Goal: Information Seeking & Learning: Learn about a topic

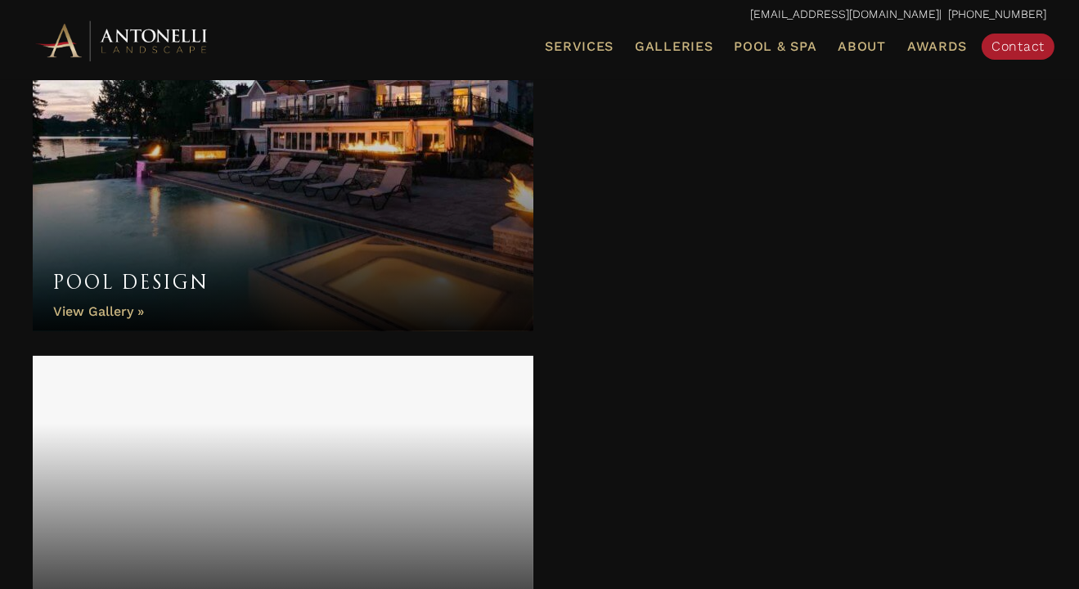
scroll to position [572, 0]
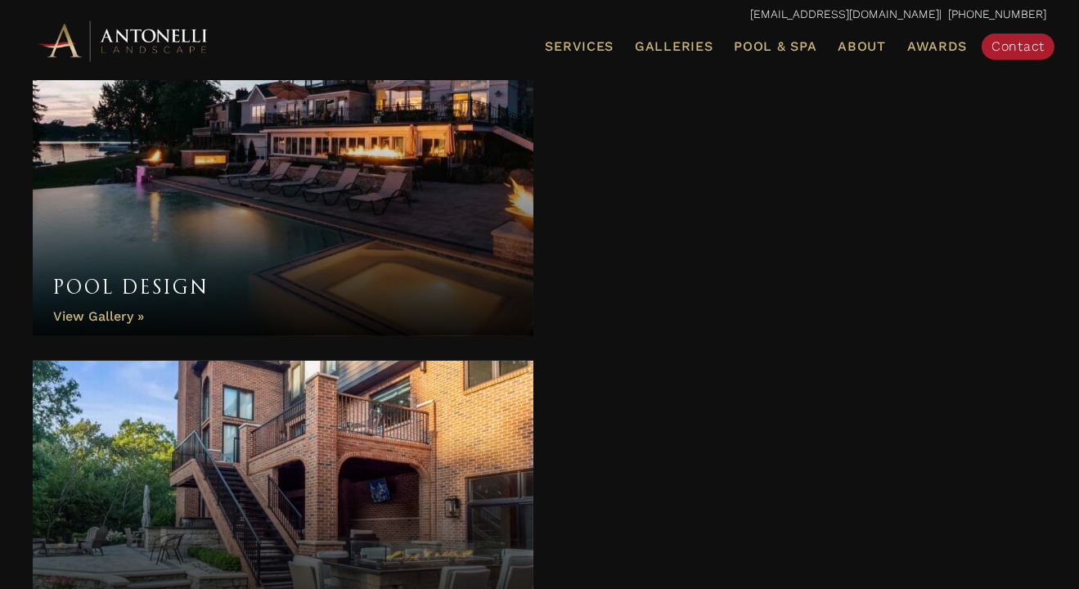
click at [263, 264] on link "Pool Design" at bounding box center [283, 189] width 500 height 294
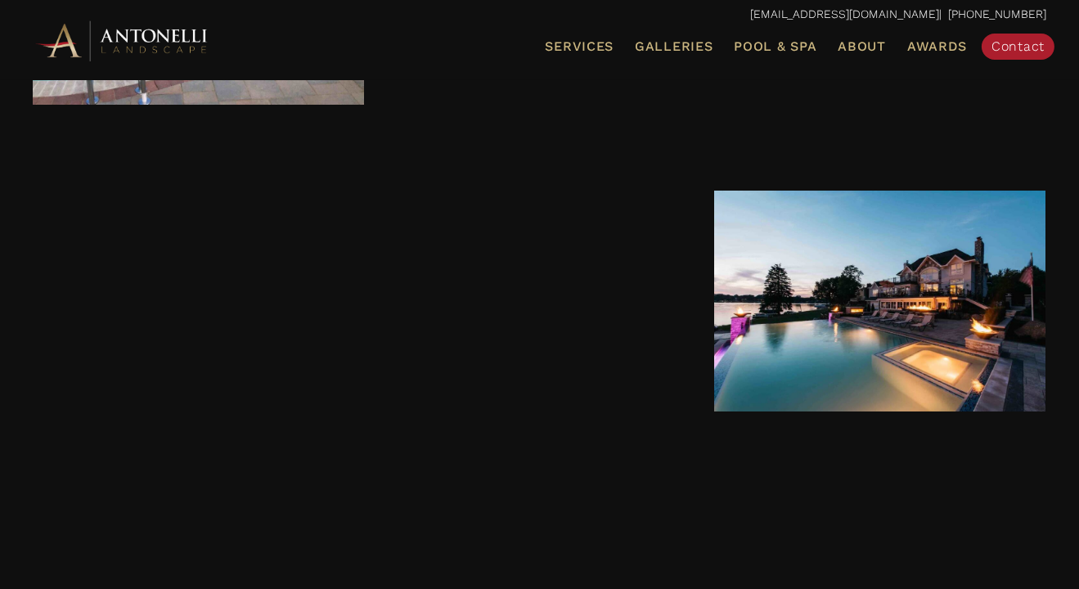
scroll to position [877, 0]
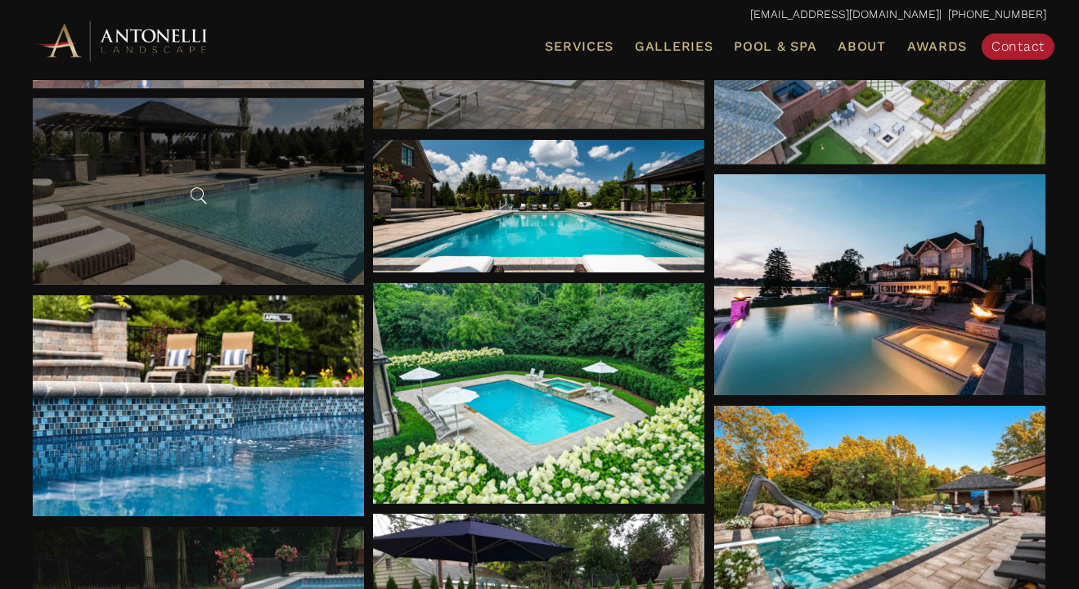
click at [208, 177] on div at bounding box center [198, 191] width 25 height 33
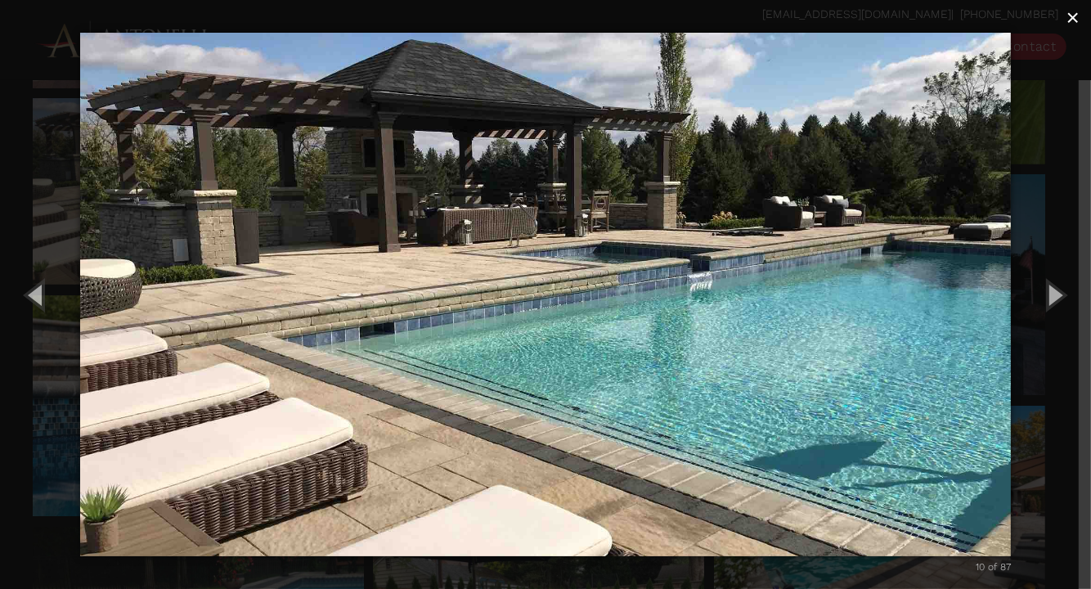
click at [1072, 18] on span "×" at bounding box center [1072, 17] width 13 height 25
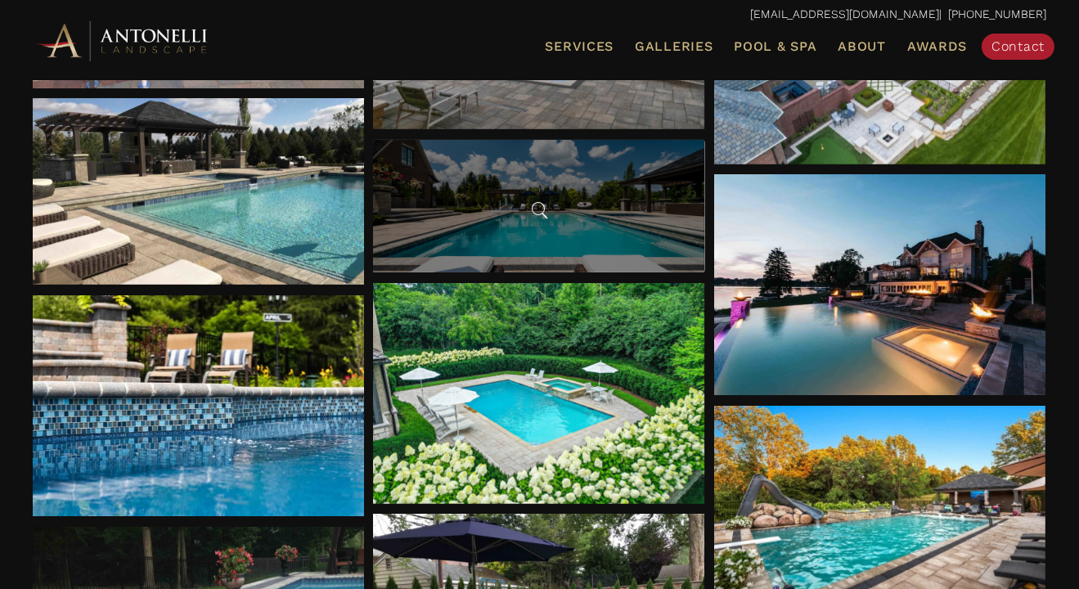
click at [568, 177] on div at bounding box center [538, 206] width 331 height 132
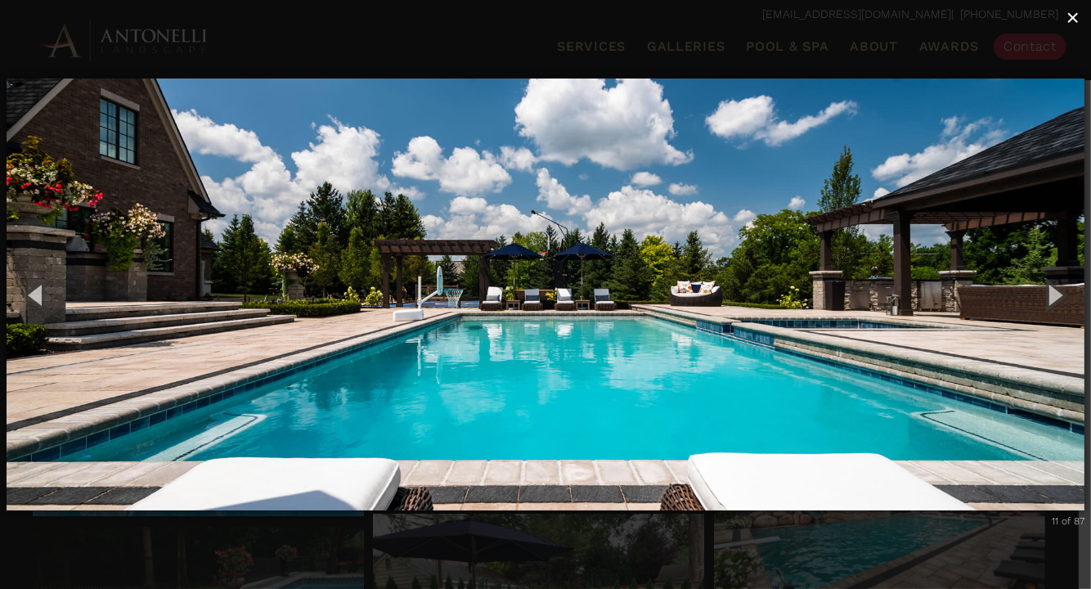
click at [1071, 19] on span "×" at bounding box center [1072, 17] width 13 height 25
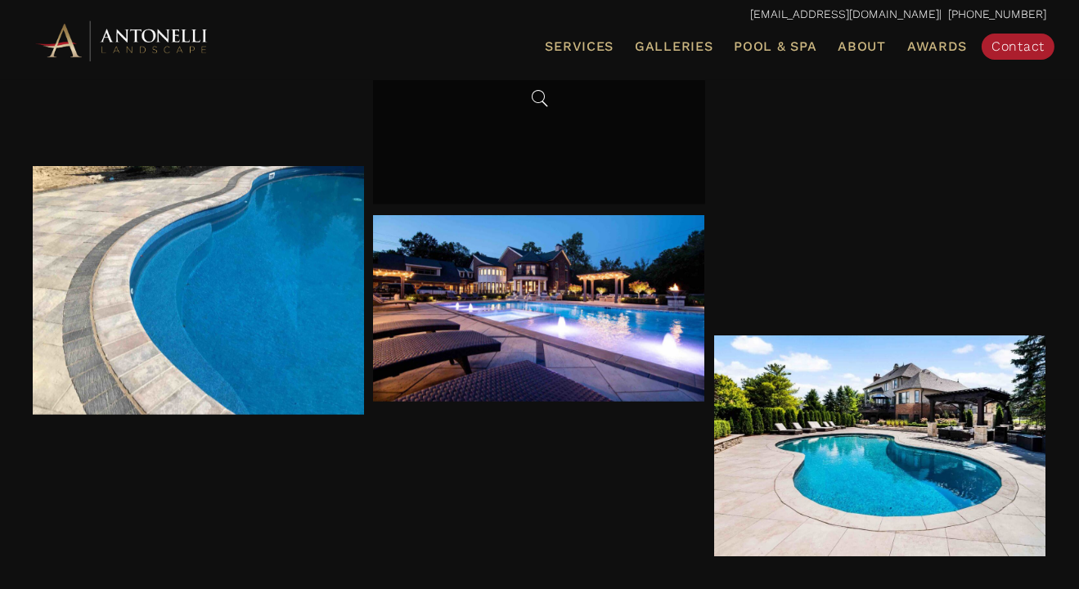
scroll to position [1940, 0]
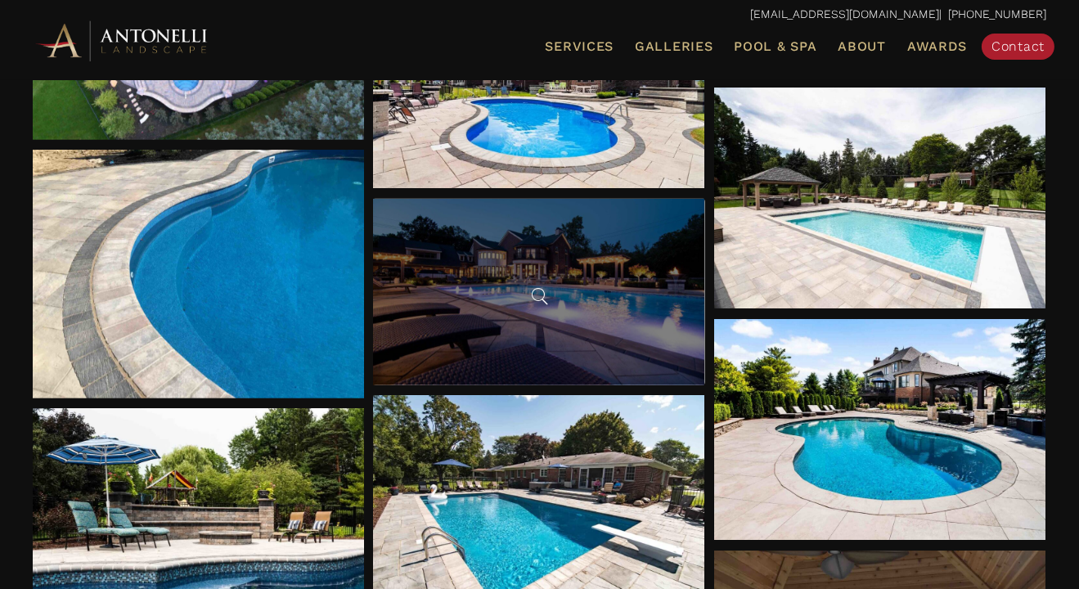
click at [599, 293] on div at bounding box center [538, 292] width 331 height 186
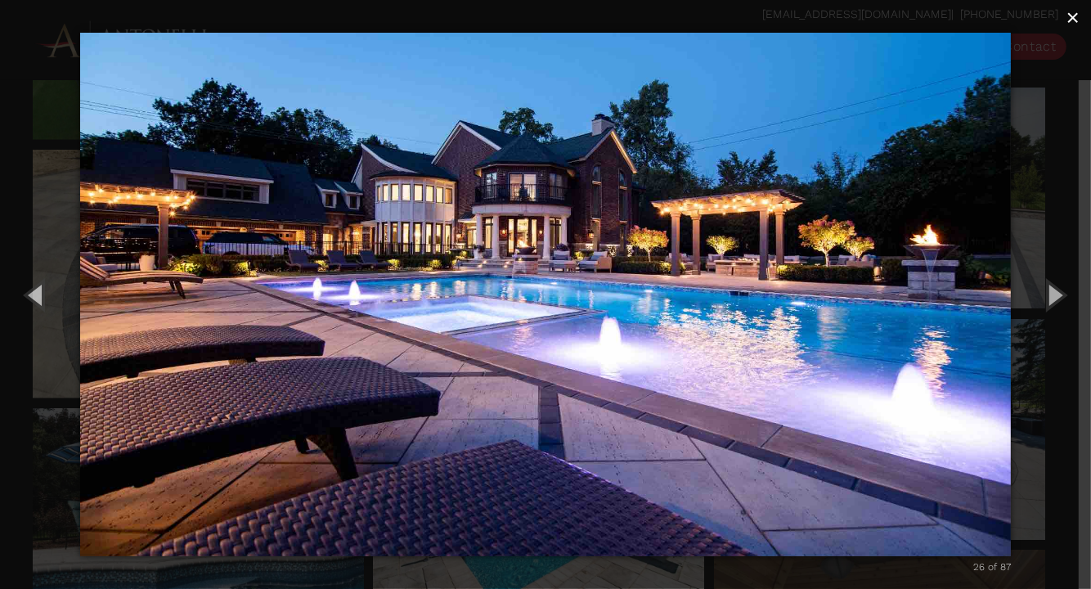
click at [1073, 21] on span "×" at bounding box center [1072, 17] width 13 height 25
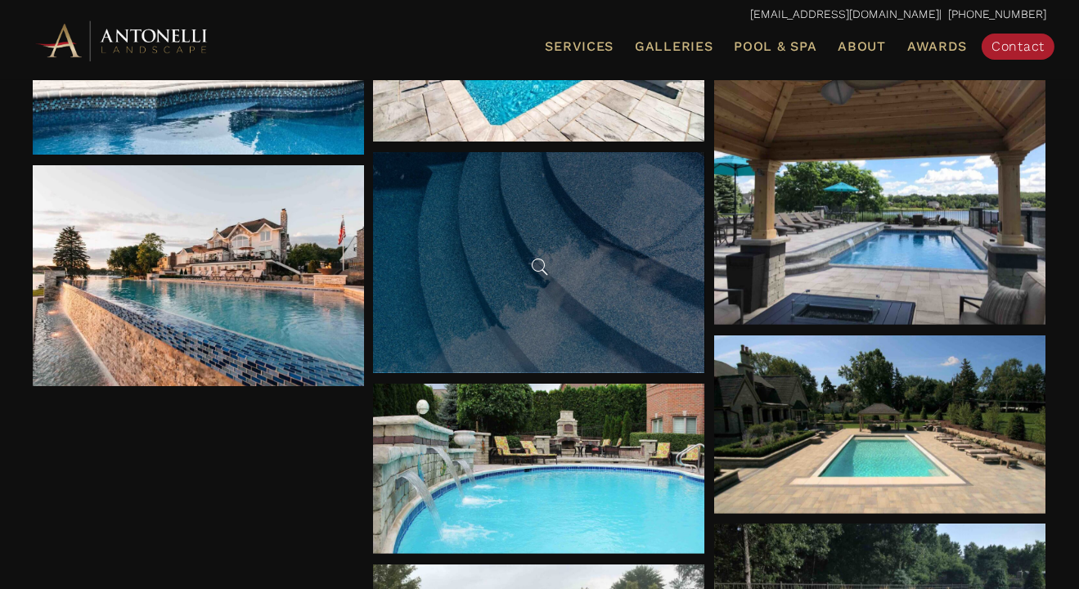
scroll to position [2430, 0]
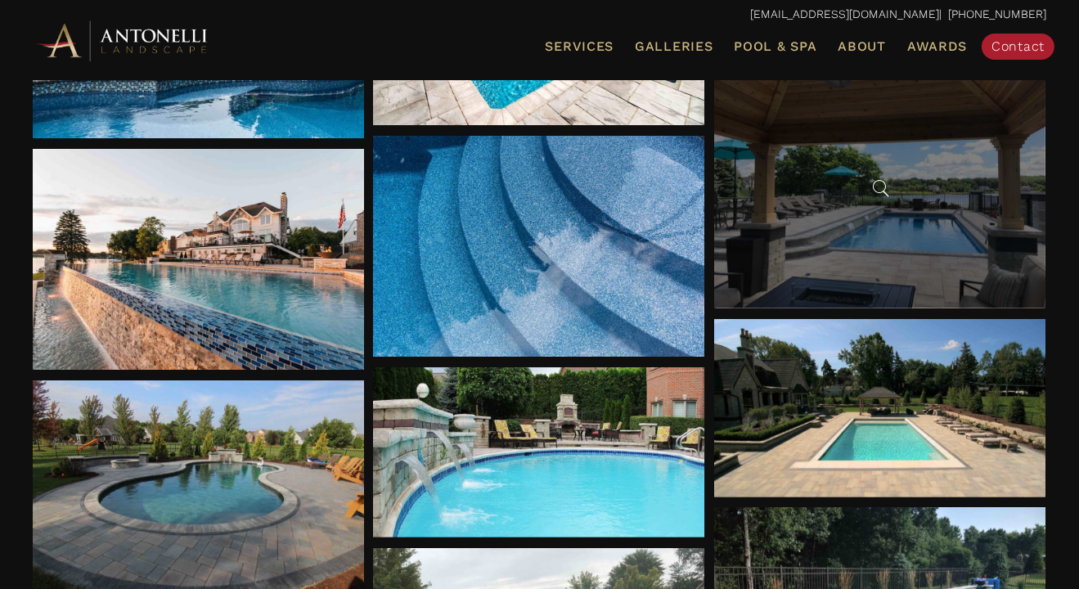
click at [876, 222] on div at bounding box center [879, 184] width 331 height 249
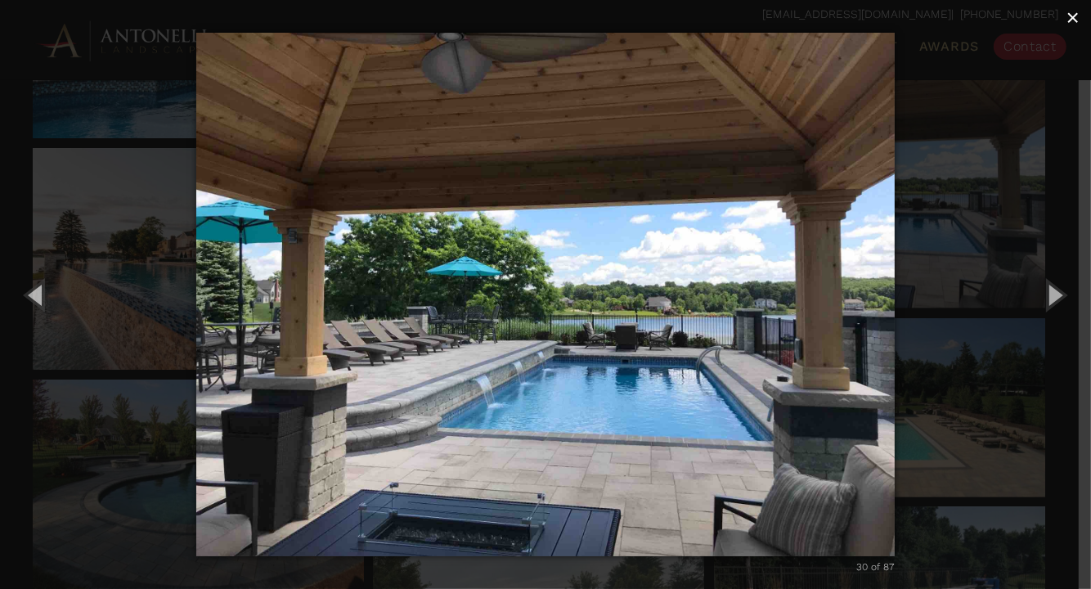
click at [1072, 16] on span "×" at bounding box center [1072, 17] width 13 height 25
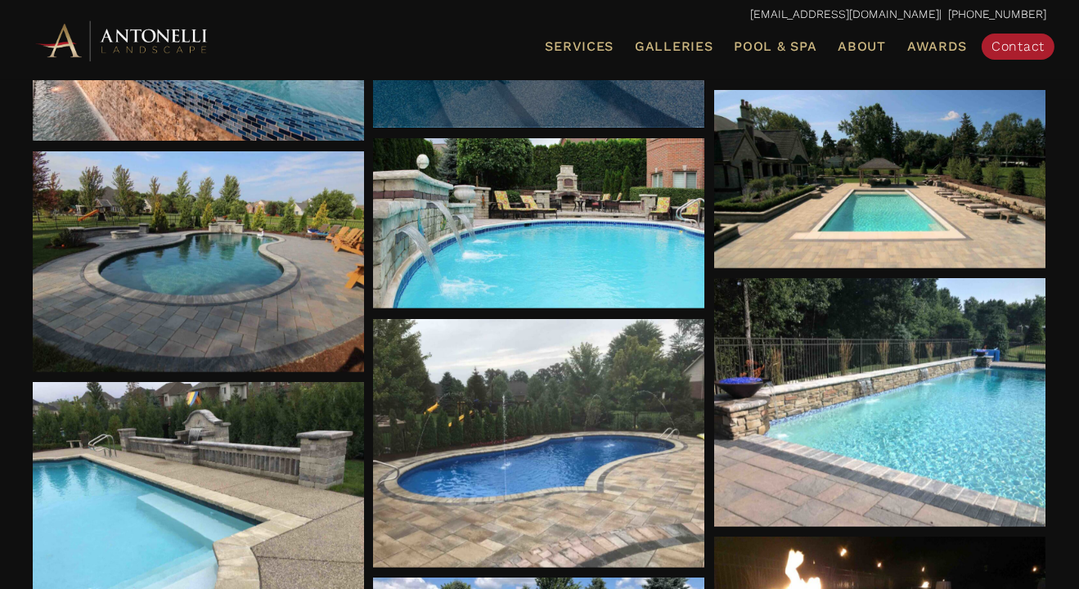
scroll to position [2676, 0]
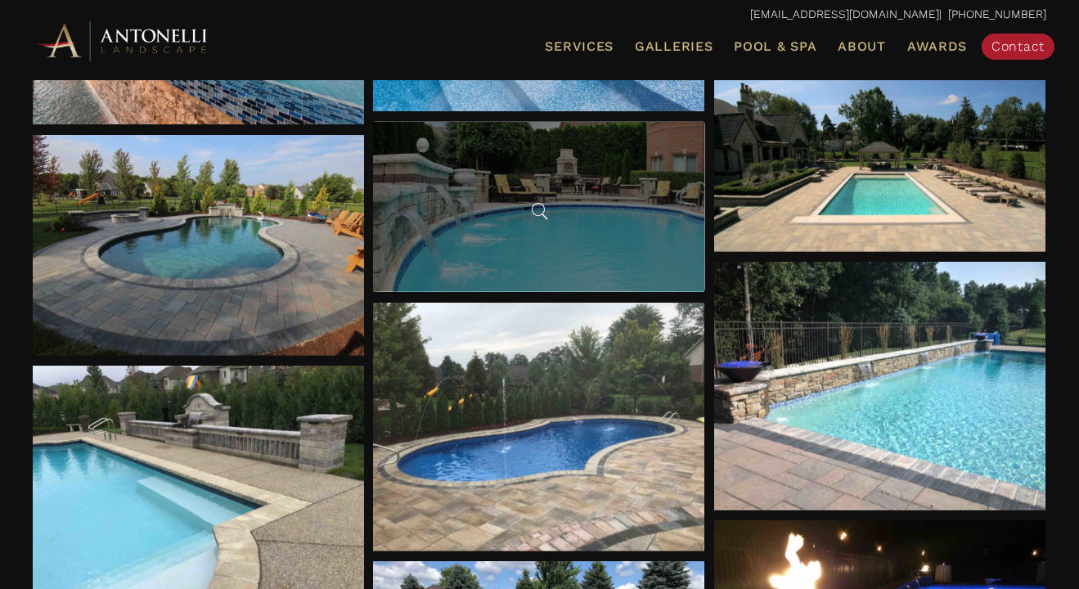
click at [452, 230] on div at bounding box center [538, 207] width 331 height 170
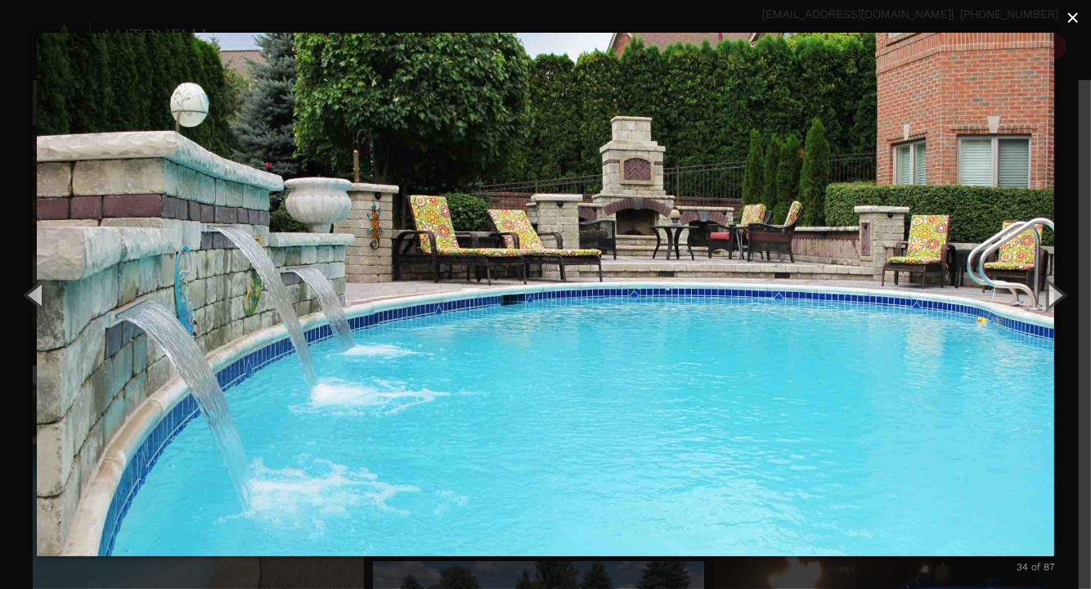
click at [1071, 16] on span "×" at bounding box center [1072, 17] width 13 height 25
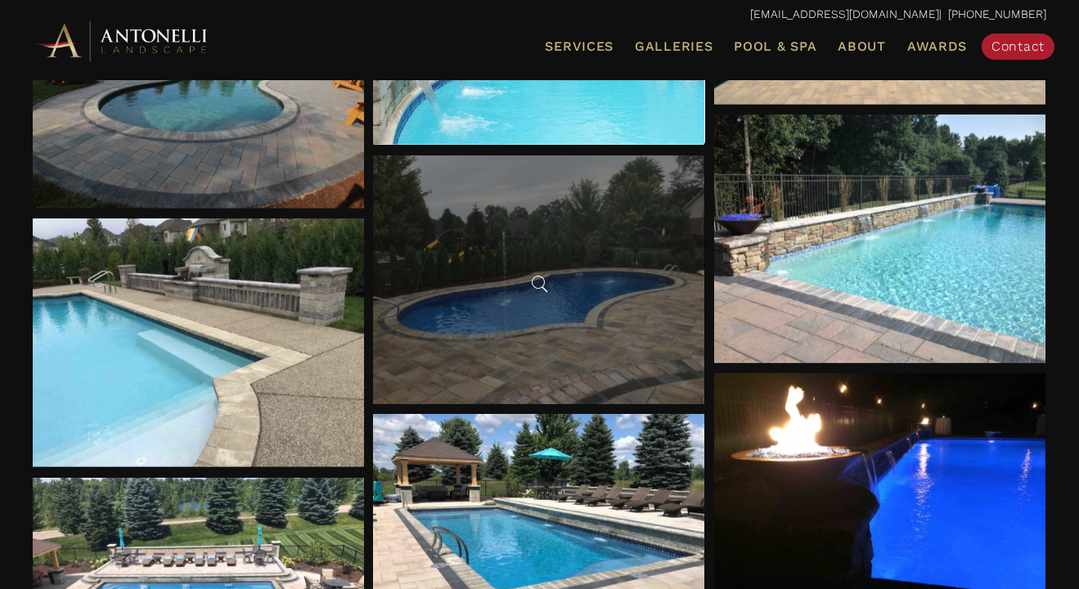
scroll to position [2839, 0]
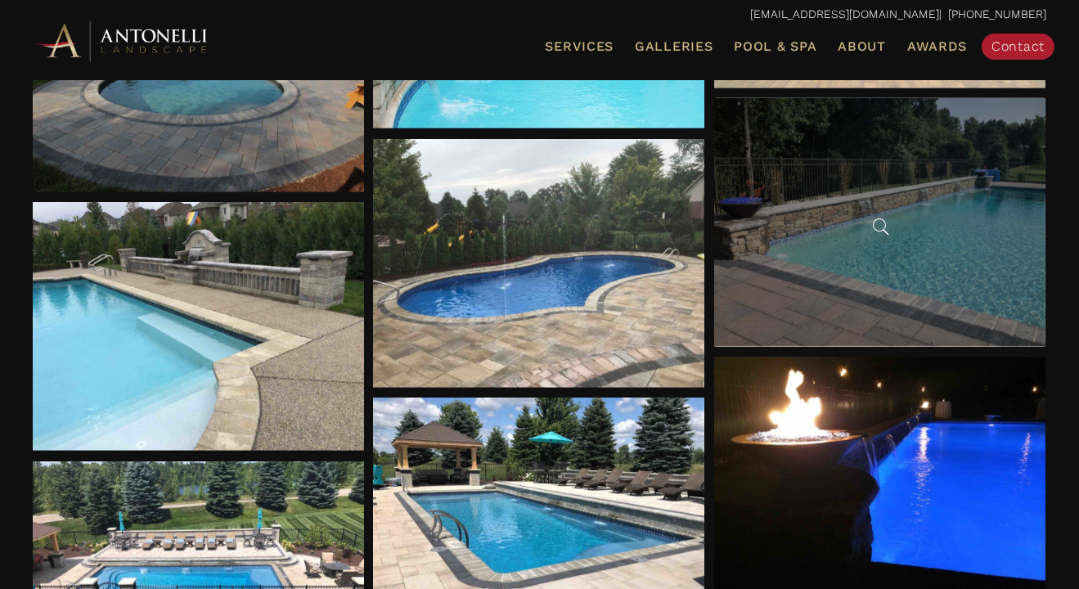
click at [861, 240] on div at bounding box center [879, 222] width 331 height 249
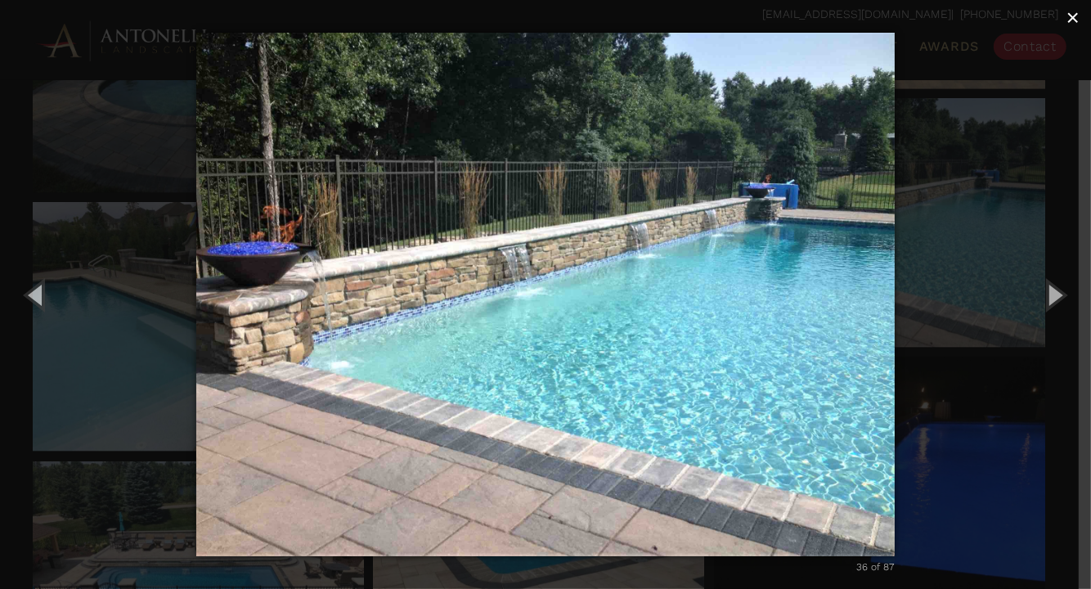
click at [1069, 17] on span "×" at bounding box center [1072, 17] width 13 height 25
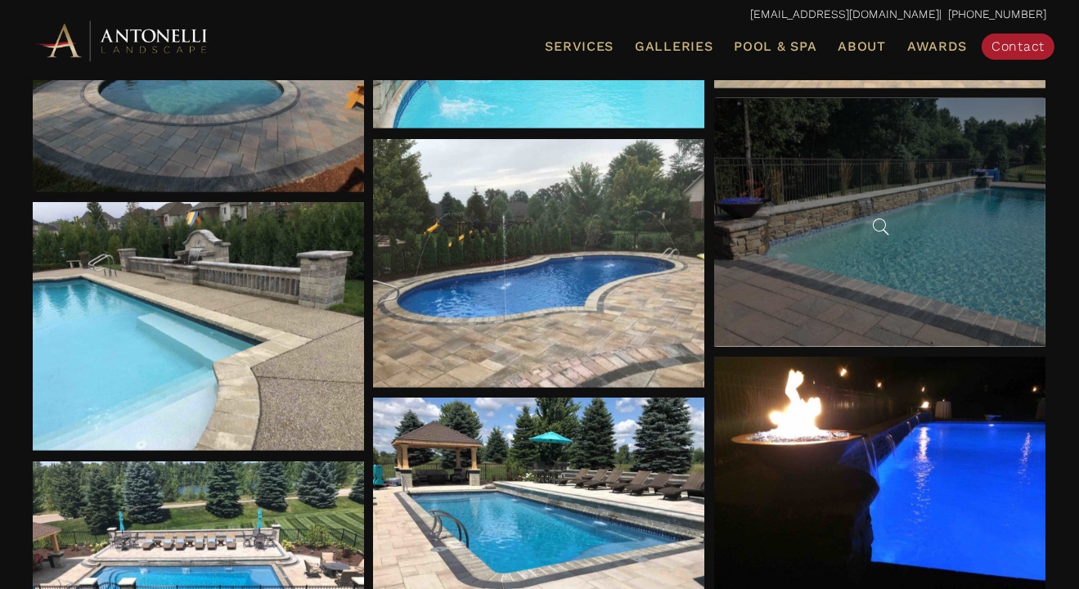
click at [813, 248] on div at bounding box center [879, 222] width 331 height 249
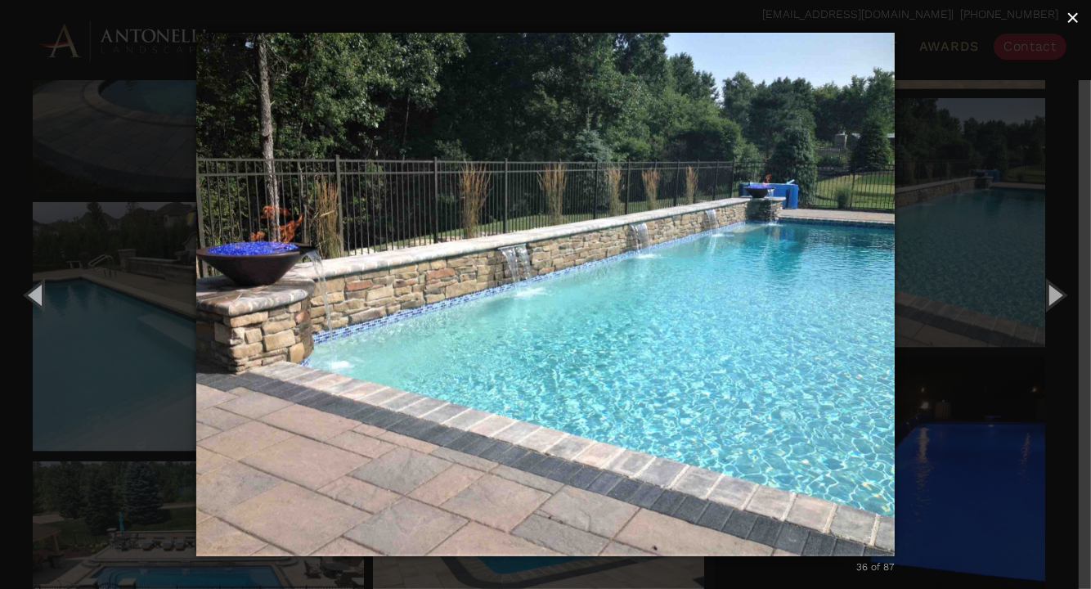
click at [1077, 16] on span "×" at bounding box center [1072, 17] width 13 height 25
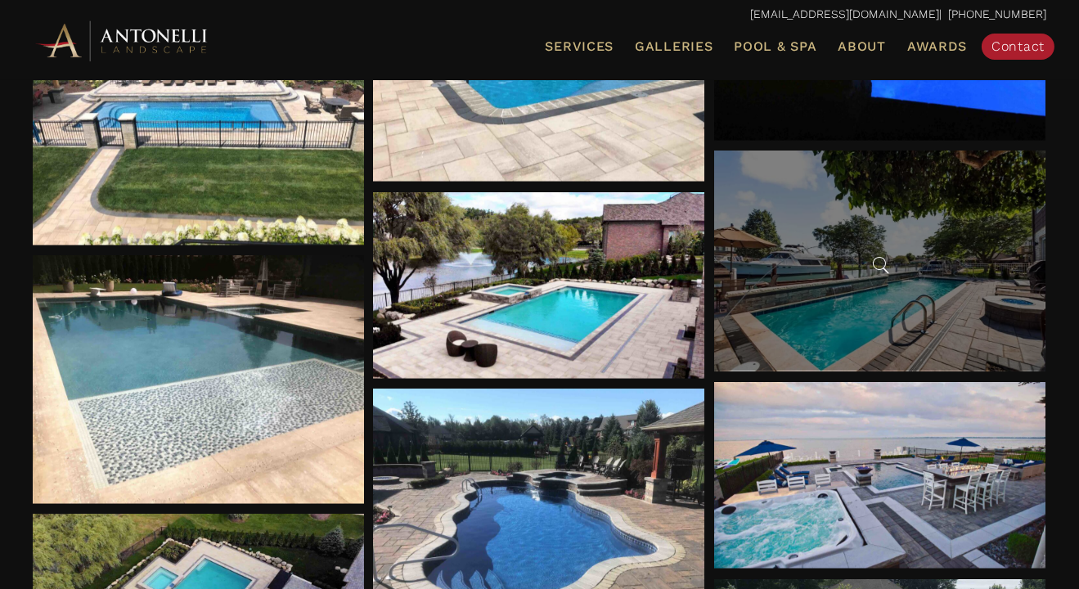
scroll to position [3330, 0]
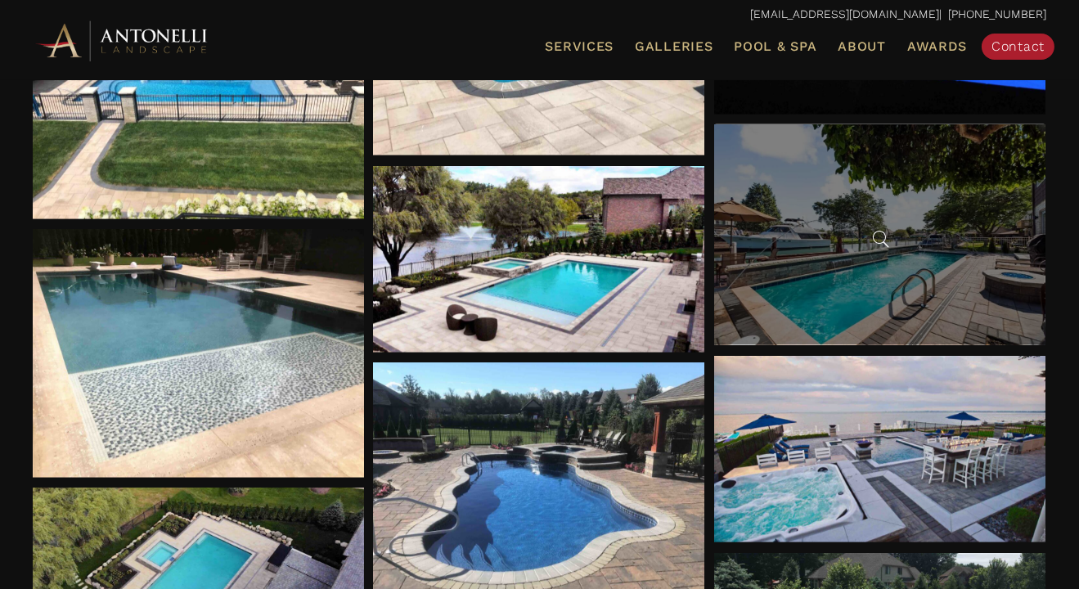
click at [816, 292] on div at bounding box center [879, 235] width 331 height 222
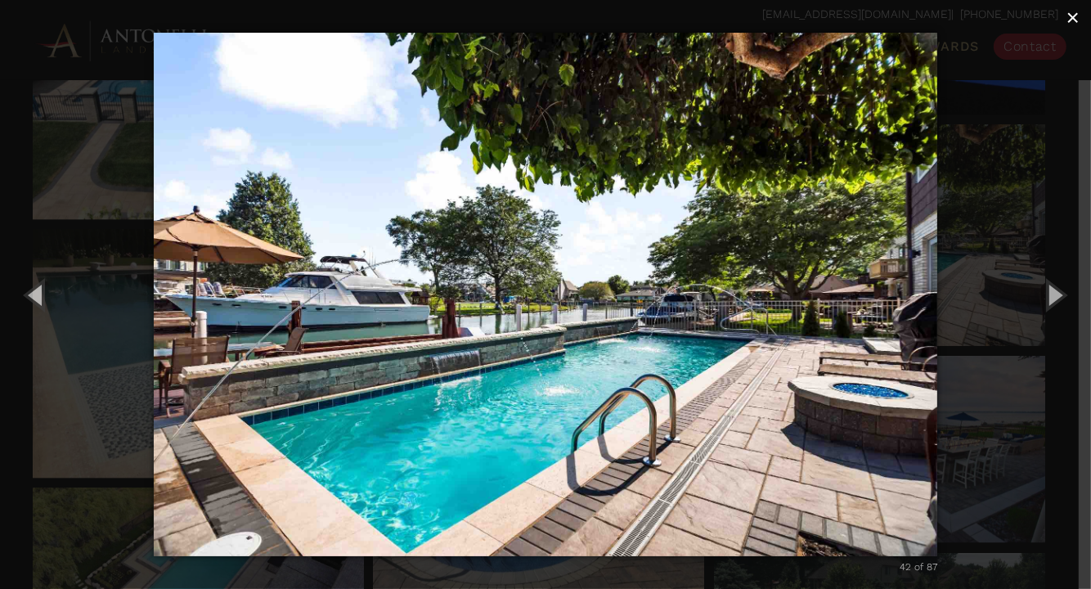
click at [1072, 20] on span "×" at bounding box center [1072, 17] width 13 height 25
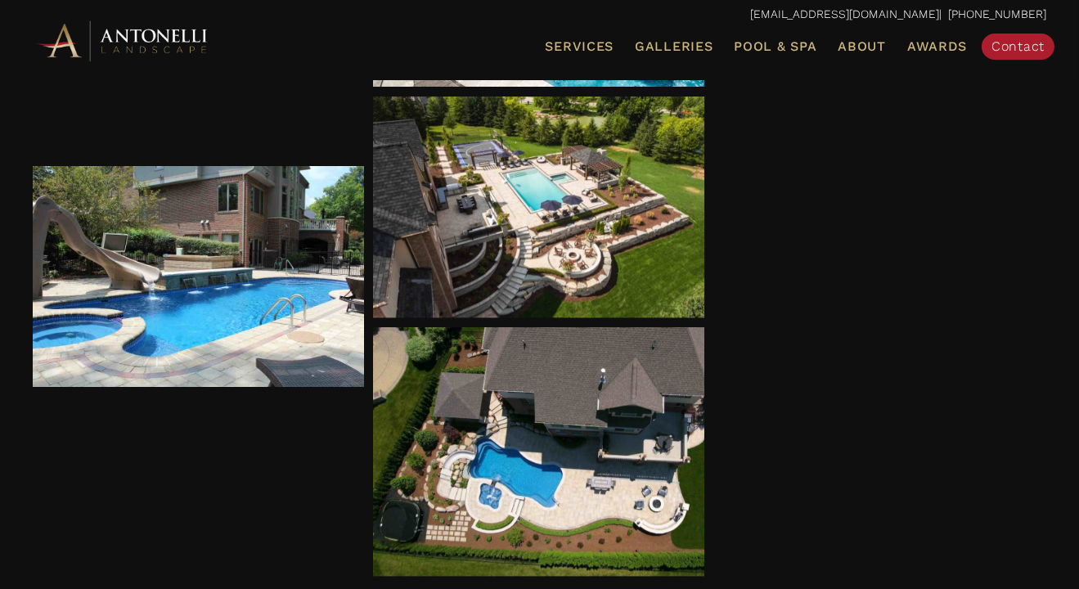
scroll to position [5047, 0]
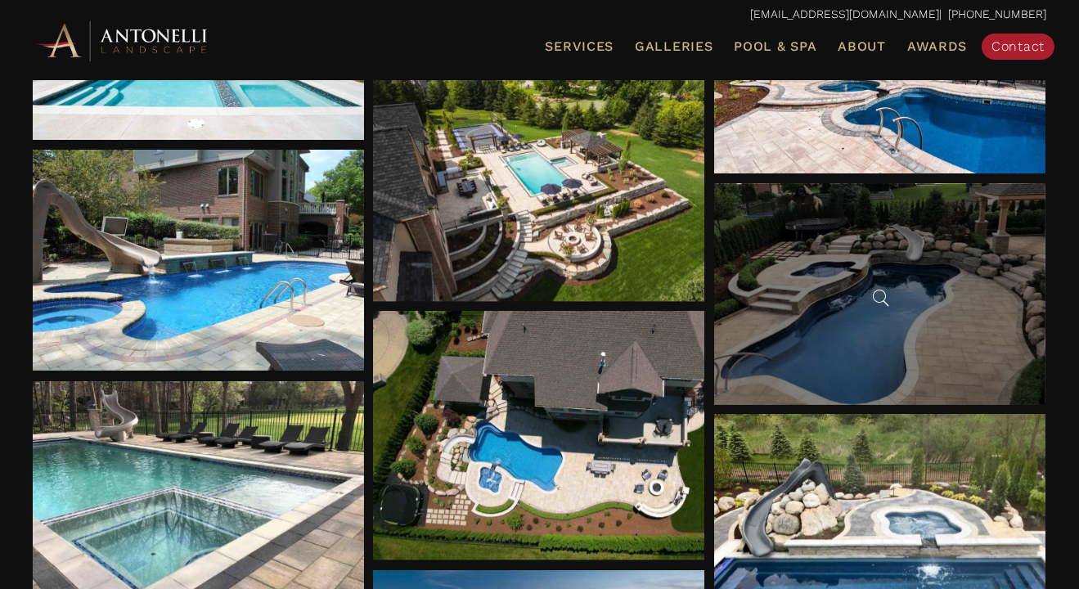
click at [960, 297] on div at bounding box center [879, 293] width 331 height 221
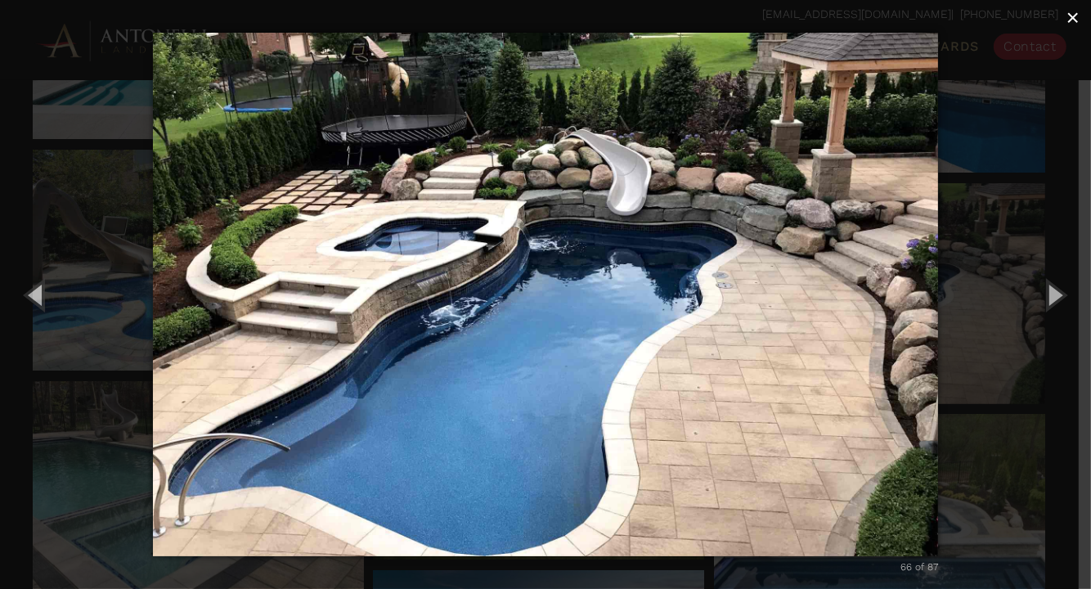
click at [1076, 20] on span "×" at bounding box center [1072, 17] width 13 height 25
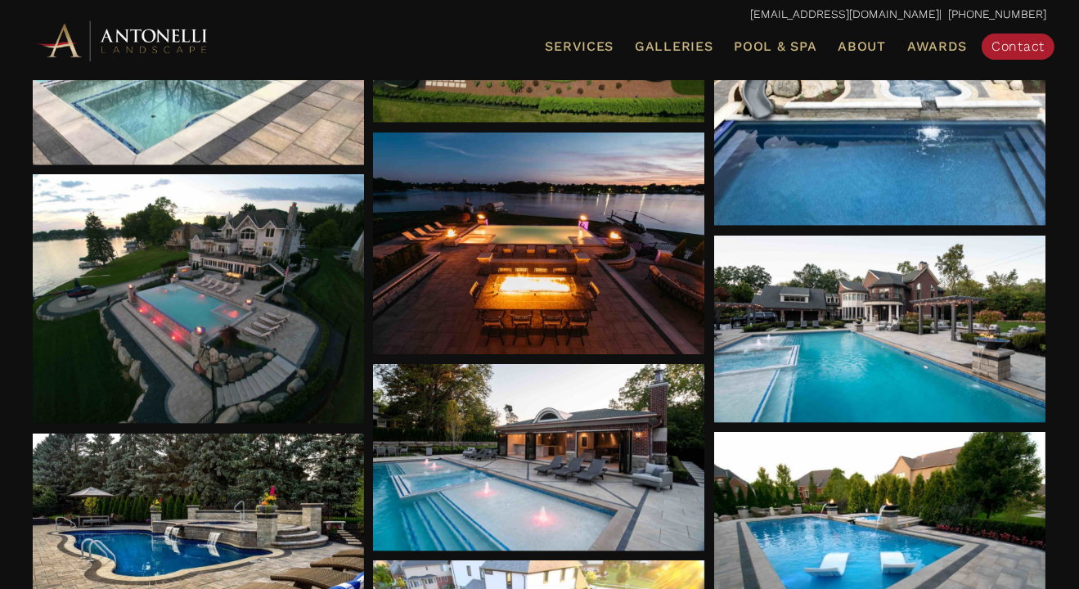
scroll to position [5538, 0]
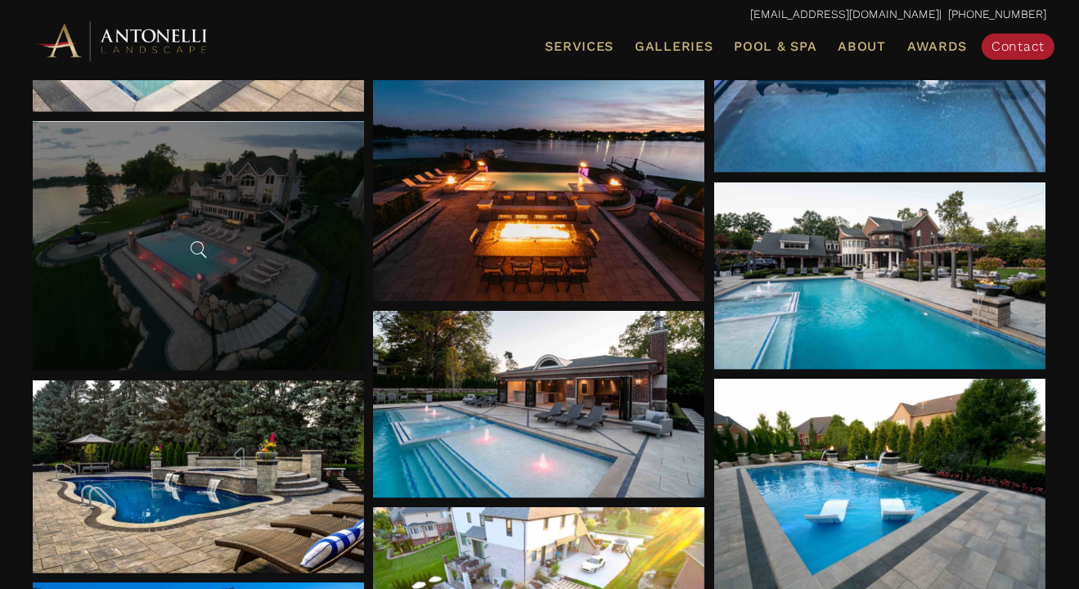
click at [186, 245] on span at bounding box center [198, 249] width 25 height 25
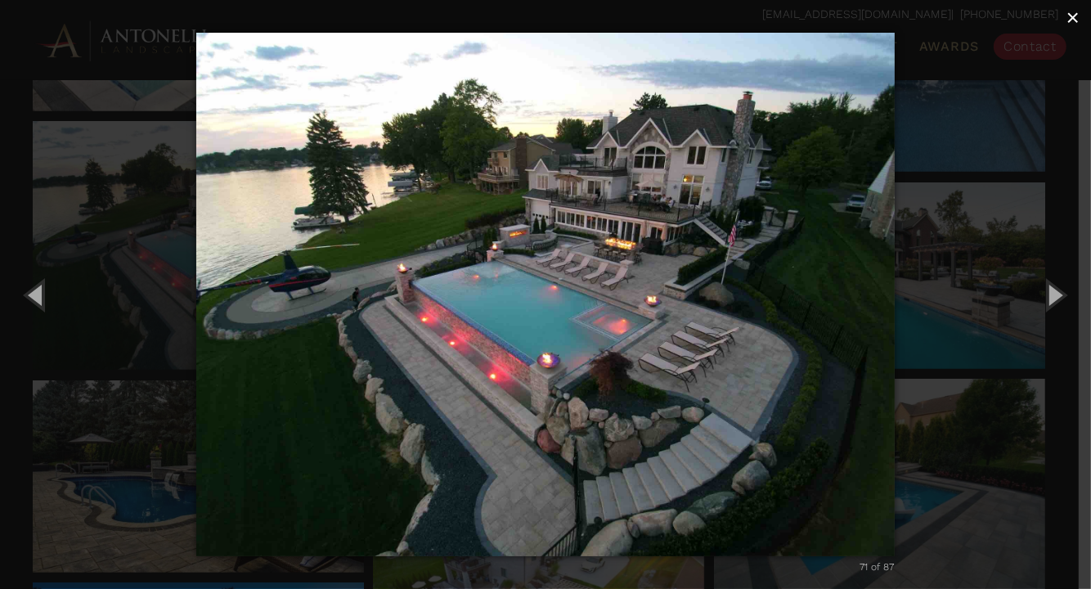
click at [1075, 13] on span "×" at bounding box center [1072, 17] width 13 height 25
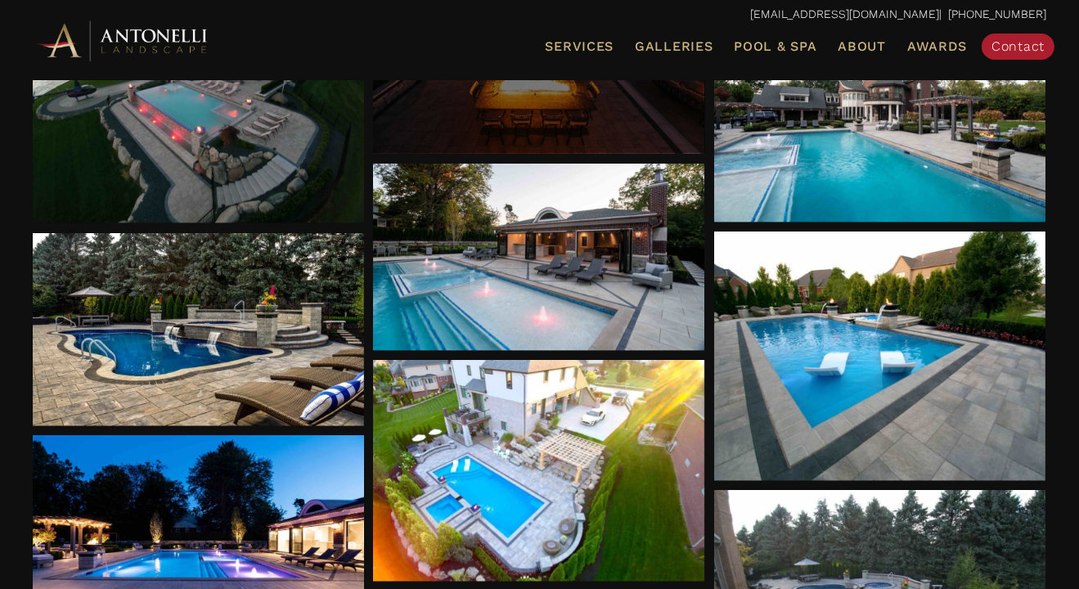
scroll to position [5702, 0]
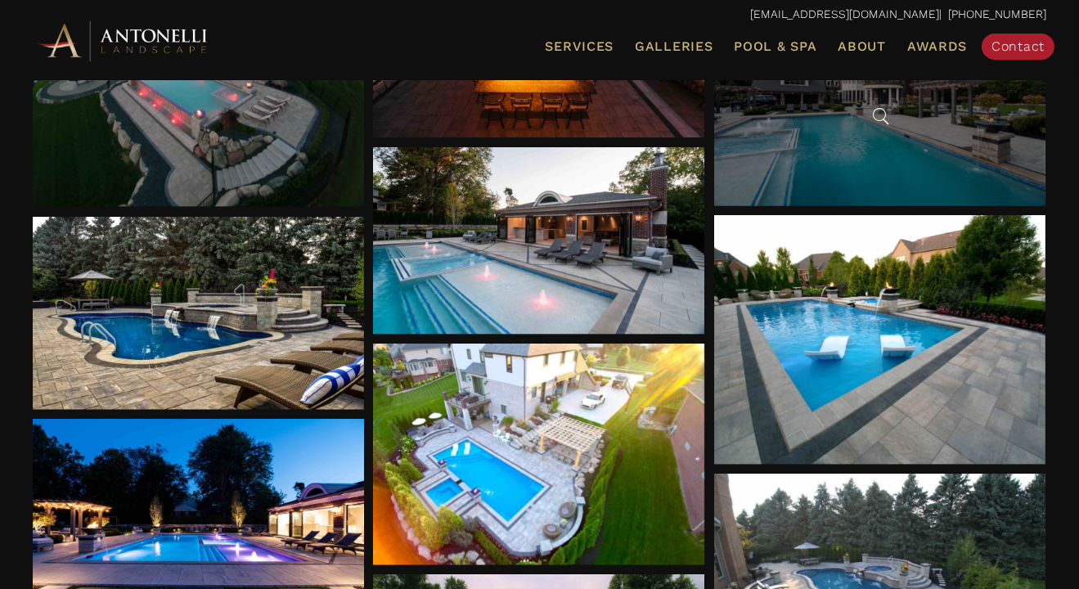
click at [828, 132] on div at bounding box center [879, 112] width 331 height 186
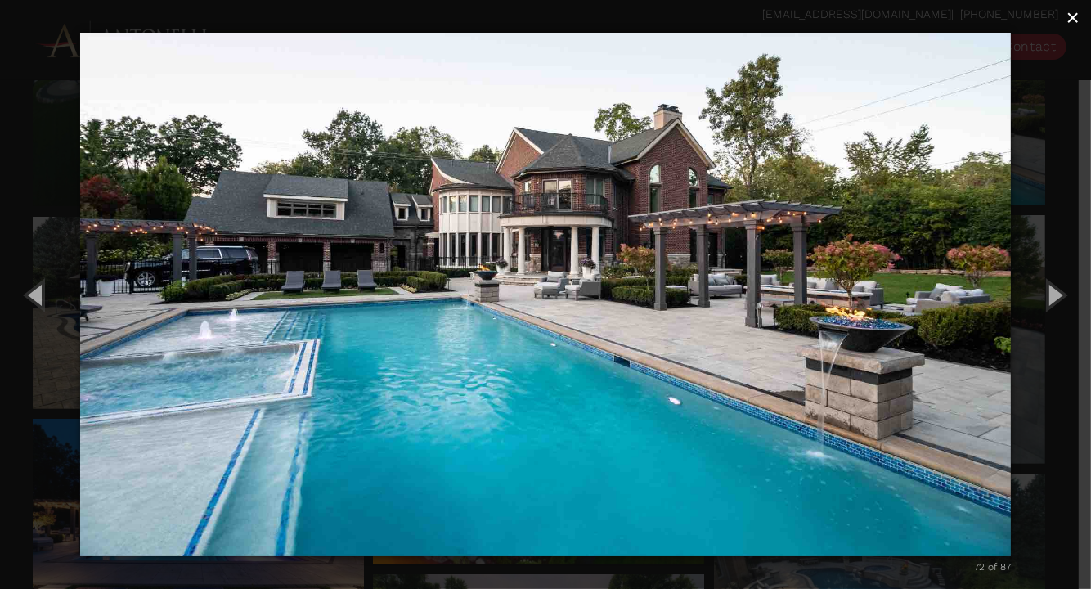
click at [1078, 16] on span "×" at bounding box center [1072, 17] width 13 height 25
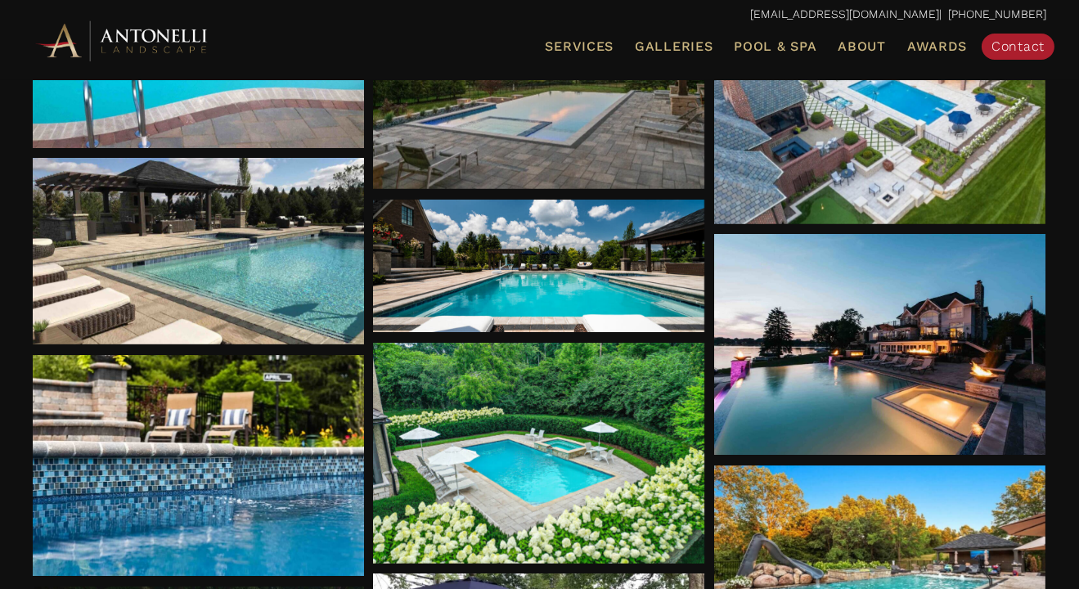
scroll to position [818, 0]
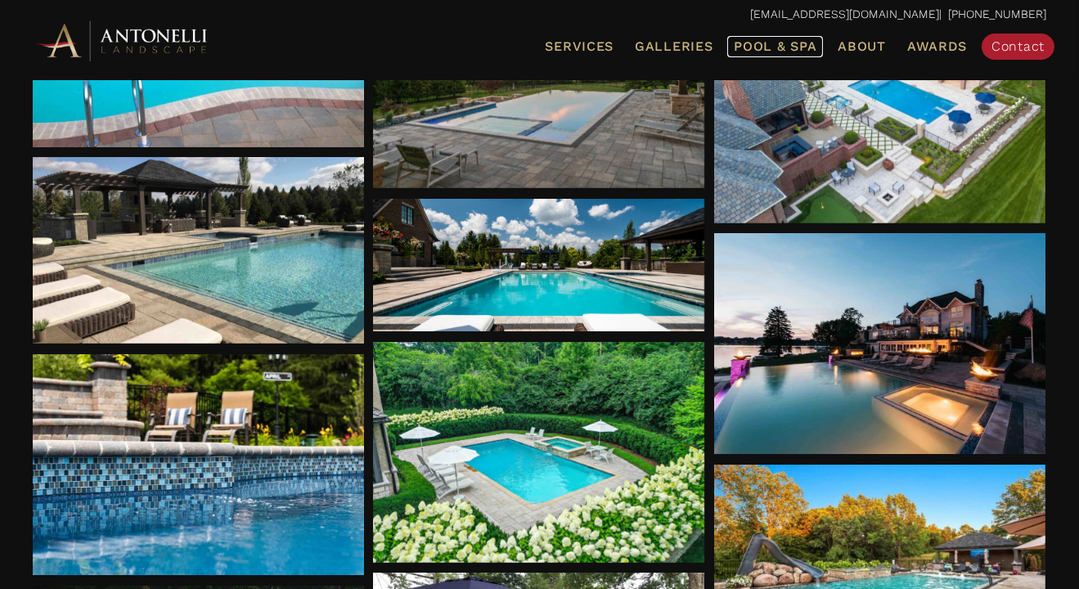
click at [775, 45] on span "Pool & Spa" at bounding box center [775, 46] width 83 height 16
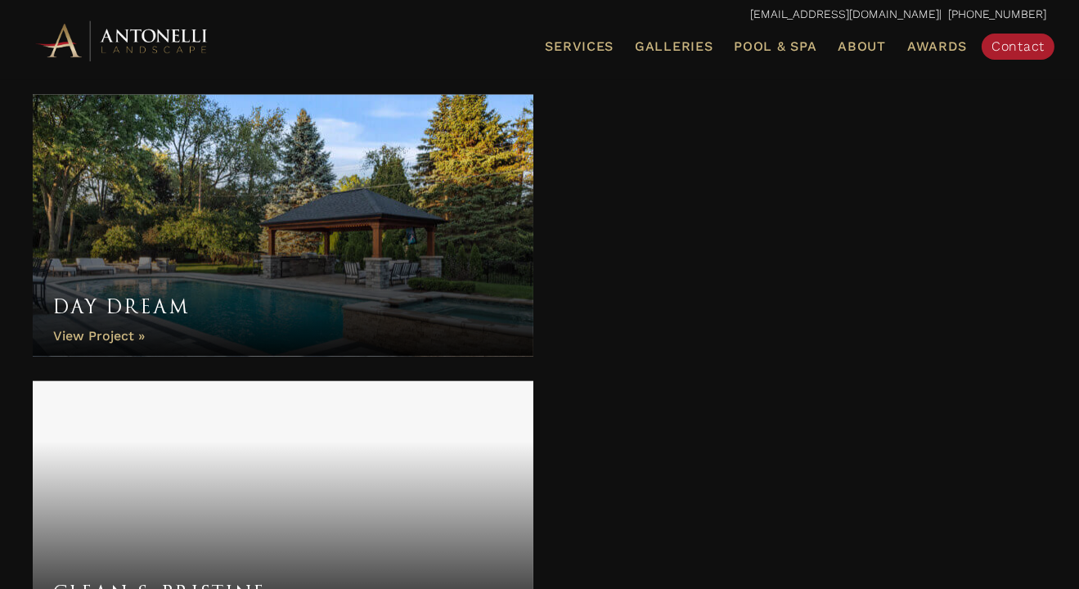
scroll to position [2944, 0]
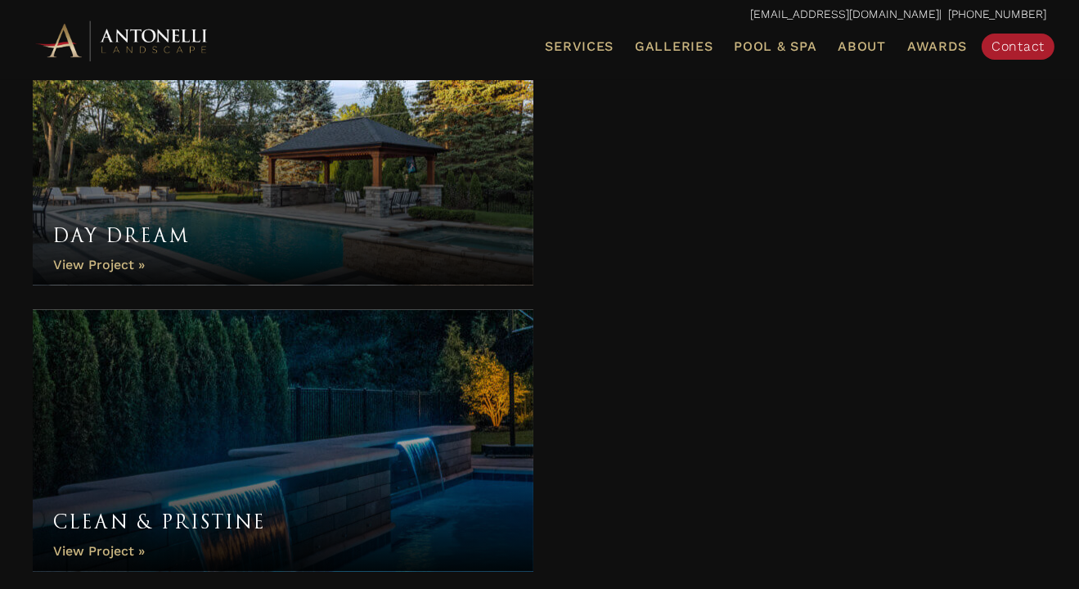
click at [293, 166] on link "Day Dream" at bounding box center [283, 155] width 500 height 262
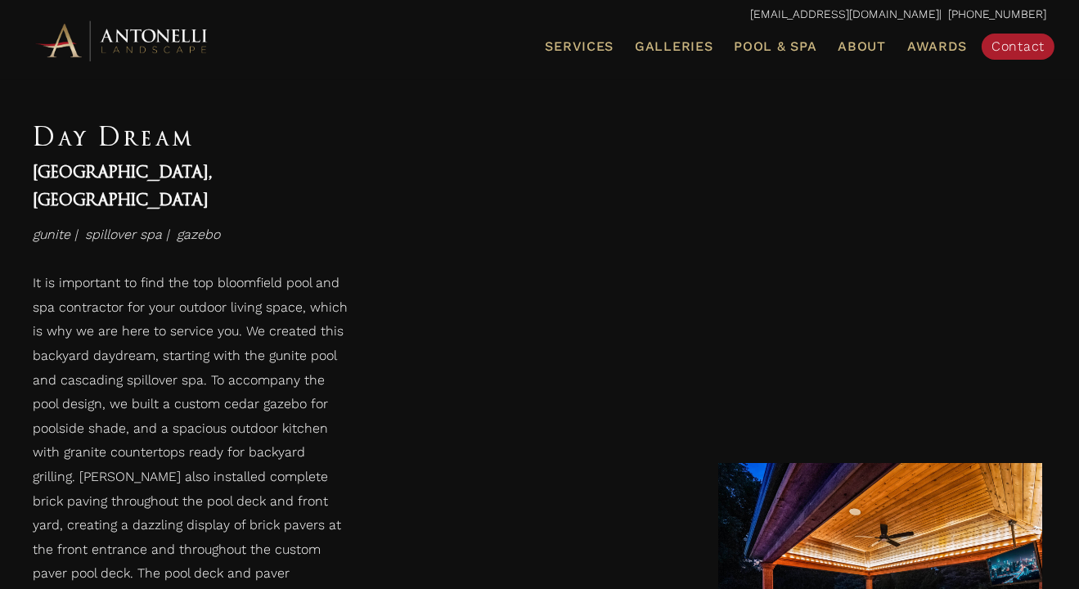
scroll to position [2944, 0]
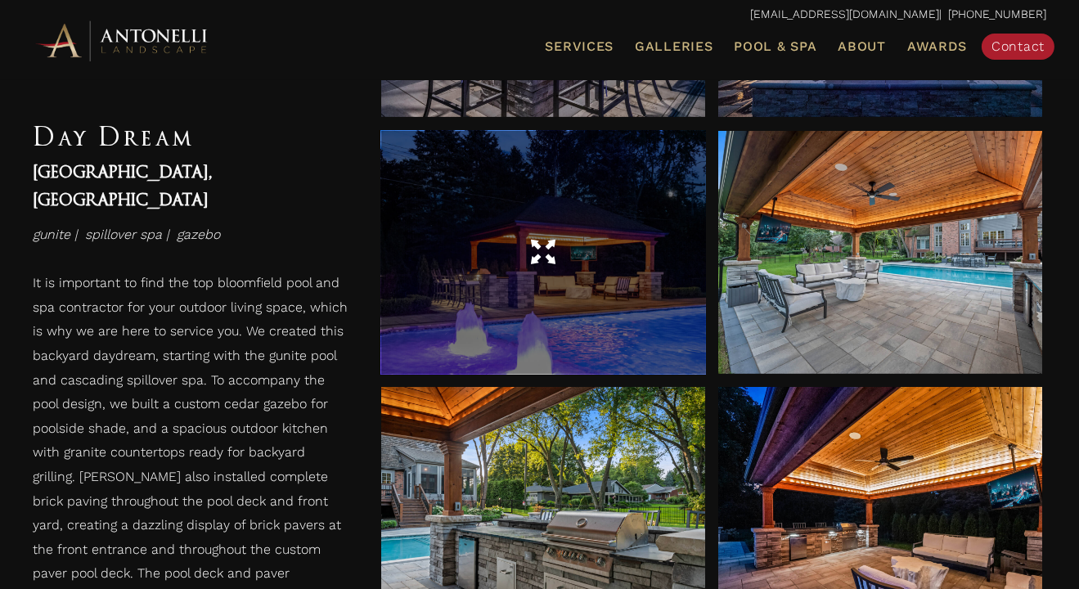
click at [622, 284] on div at bounding box center [543, 252] width 324 height 243
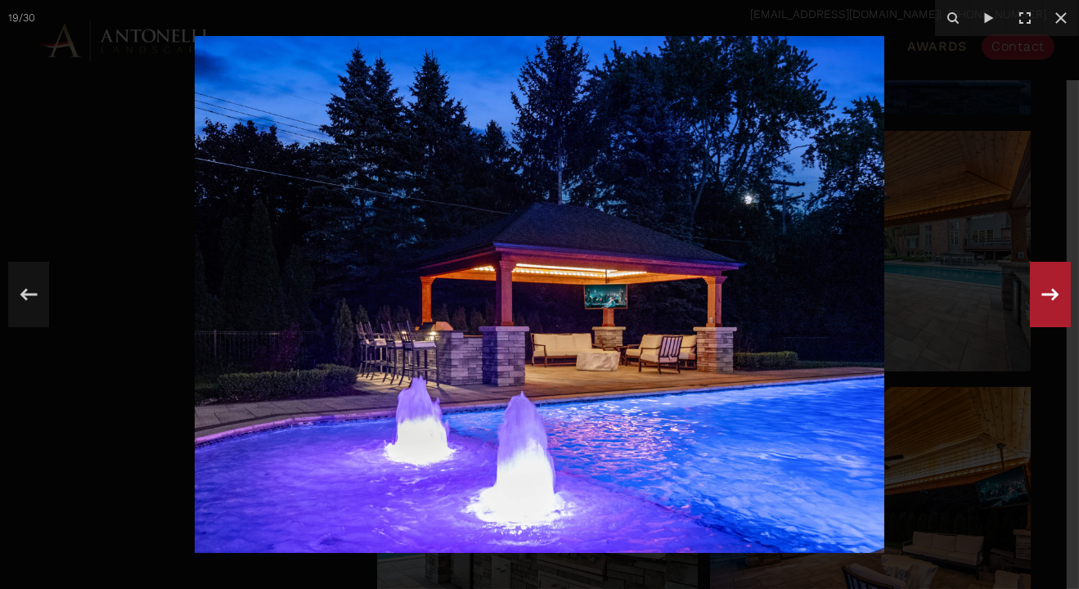
click at [1044, 290] on icon at bounding box center [1049, 294] width 29 height 54
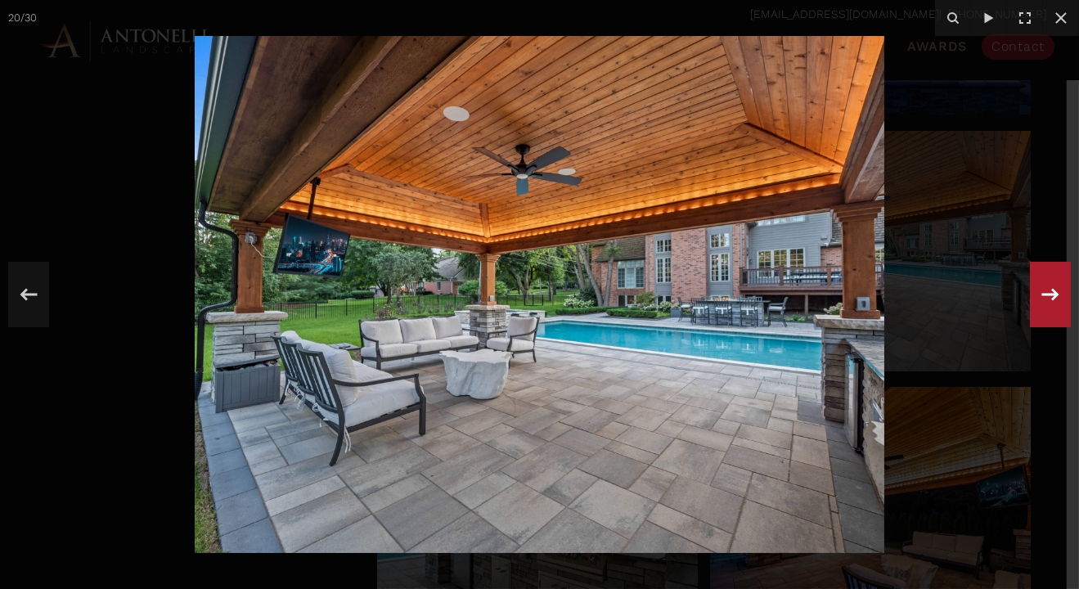
click at [1050, 304] on icon at bounding box center [1049, 294] width 29 height 54
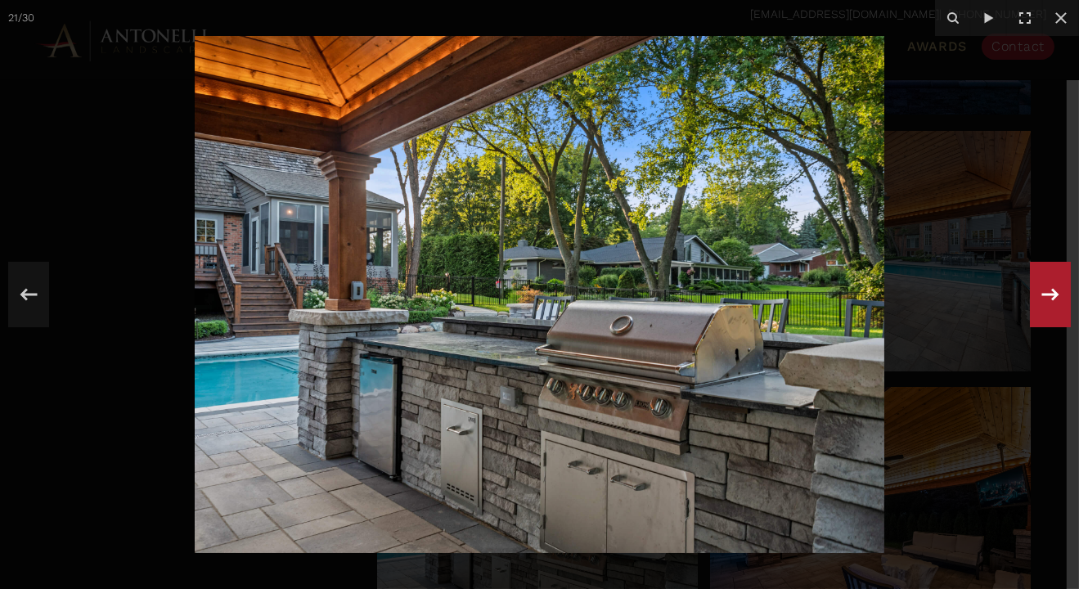
click at [1047, 294] on icon at bounding box center [1050, 294] width 17 height 12
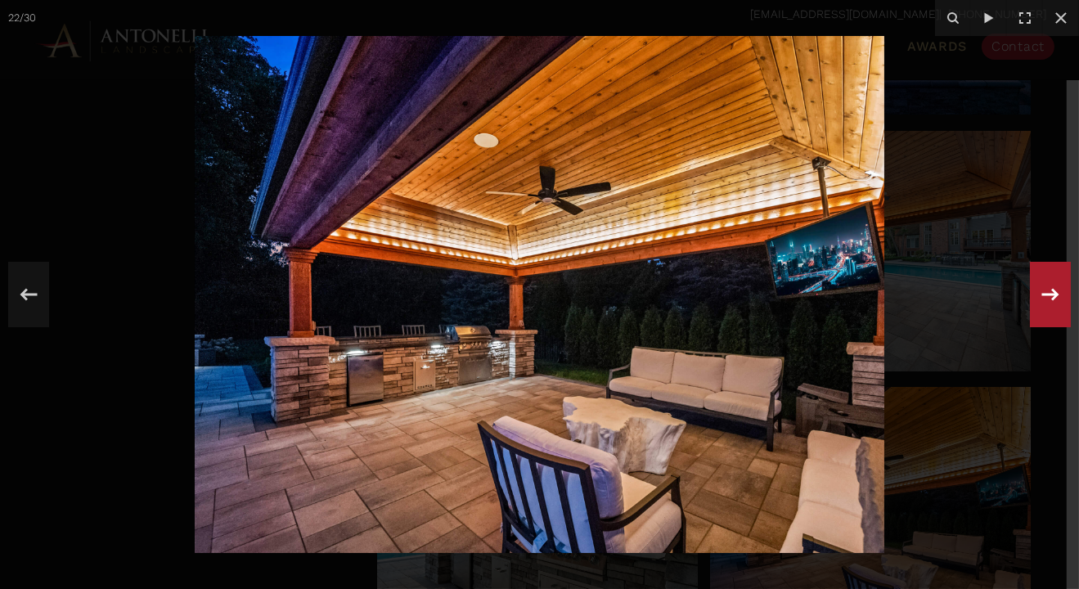
click at [1046, 302] on icon at bounding box center [1049, 294] width 29 height 54
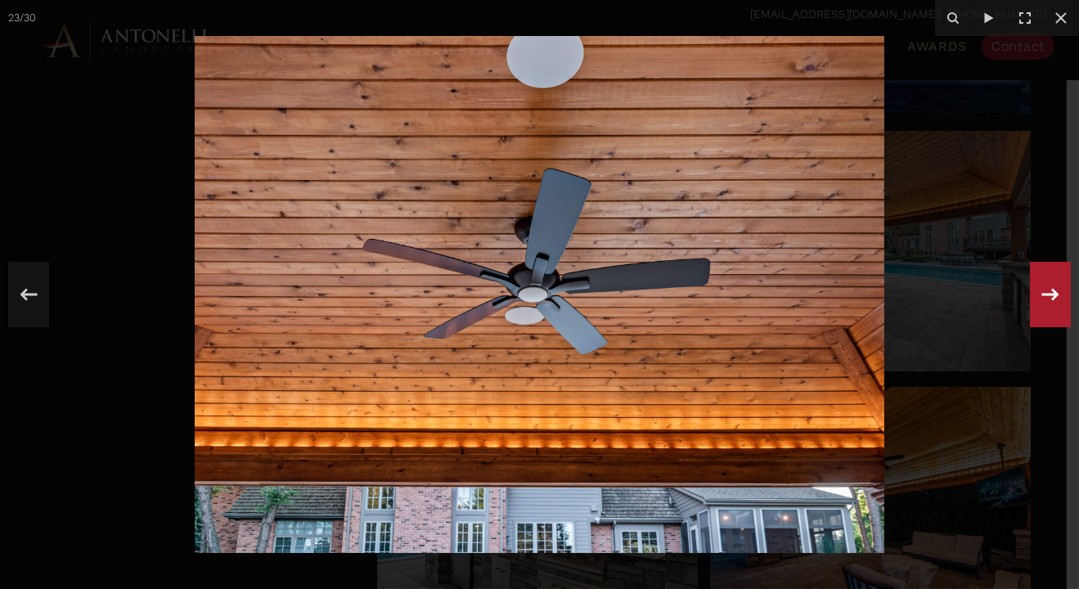
click at [1046, 302] on icon at bounding box center [1049, 294] width 29 height 54
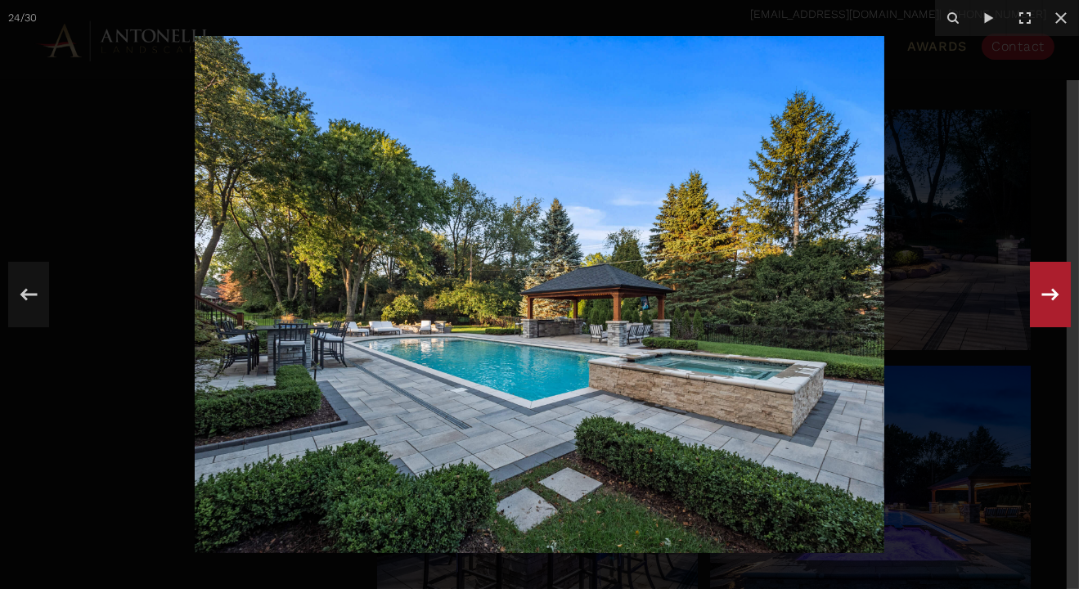
scroll to position [2290, 0]
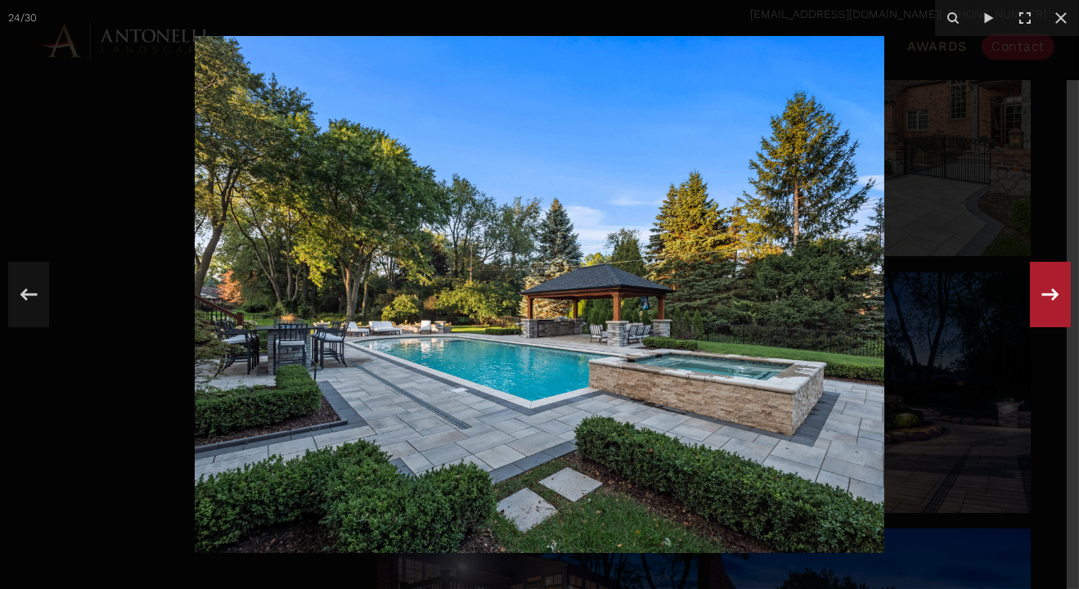
click at [594, 320] on img at bounding box center [539, 294] width 689 height 517
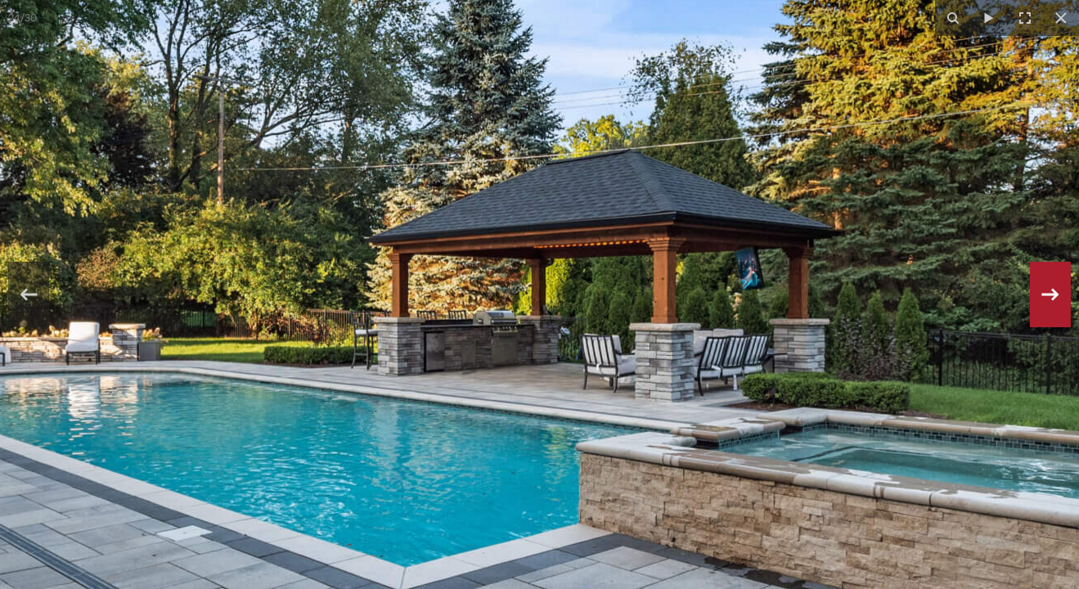
click at [594, 320] on img at bounding box center [428, 243] width 2094 height 1570
click at [1060, 303] on icon at bounding box center [1049, 294] width 29 height 54
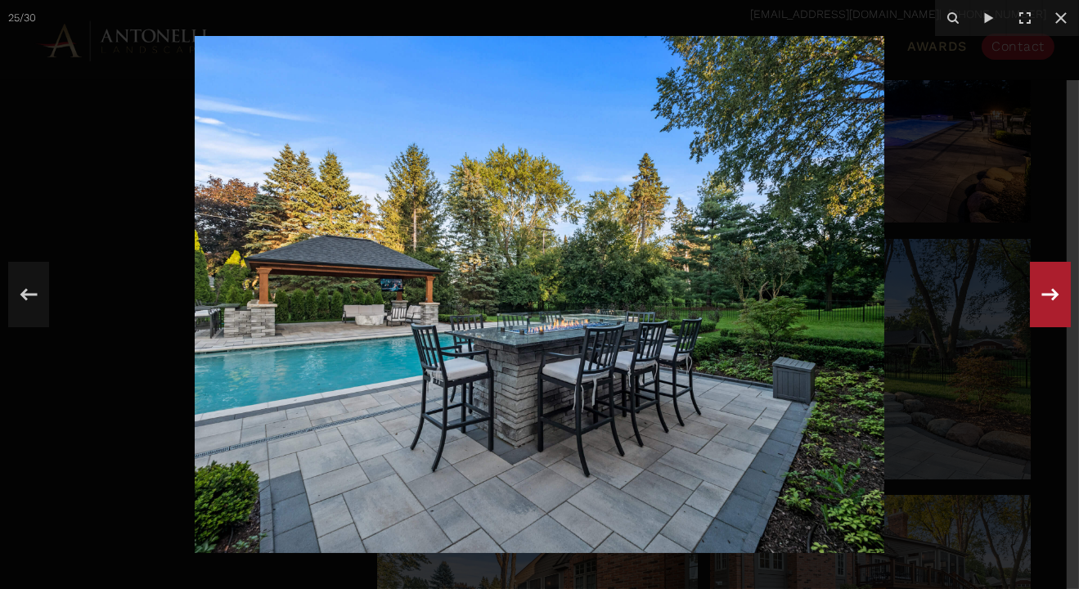
click at [1056, 303] on icon at bounding box center [1049, 294] width 29 height 54
